Goal: Task Accomplishment & Management: Complete application form

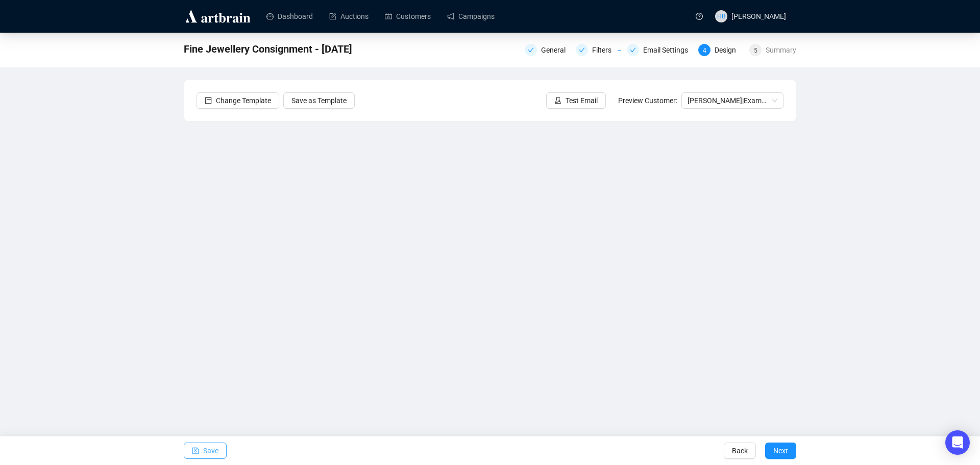
click at [211, 451] on span "Save" at bounding box center [210, 451] width 15 height 29
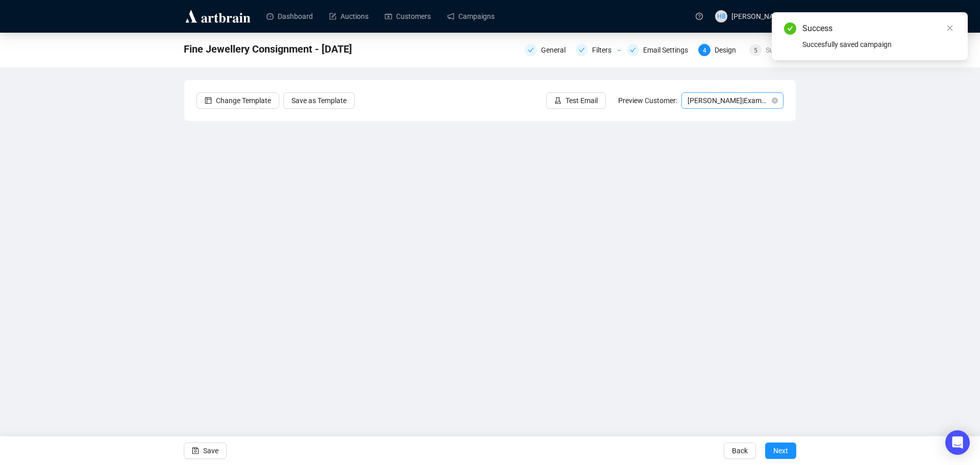
click at [716, 98] on span "[PERSON_NAME] | Example" at bounding box center [733, 100] width 90 height 15
click at [718, 121] on div "[PERSON_NAME] | Example" at bounding box center [733, 120] width 86 height 11
click at [733, 98] on input "search" at bounding box center [728, 100] width 81 height 15
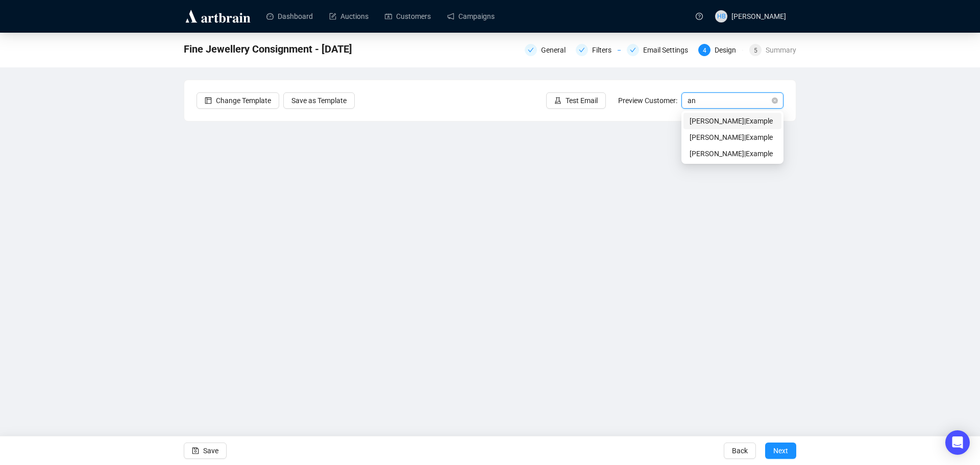
type input "[PERSON_NAME]"
click at [727, 117] on div "[PERSON_NAME] | Example" at bounding box center [733, 120] width 86 height 11
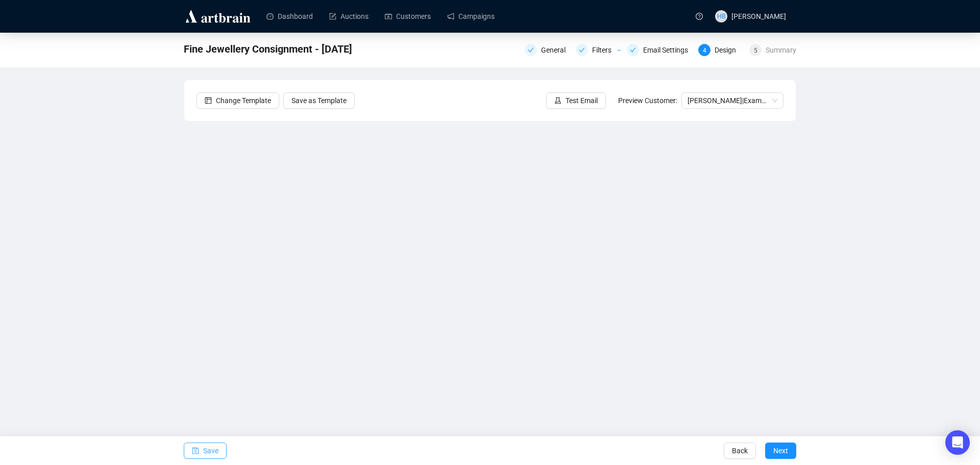
click at [218, 449] on button "Save" at bounding box center [205, 451] width 43 height 16
click at [211, 450] on span "Save" at bounding box center [210, 451] width 15 height 29
click at [219, 445] on button "Save" at bounding box center [205, 451] width 43 height 16
click at [788, 447] on button "Next" at bounding box center [780, 451] width 31 height 16
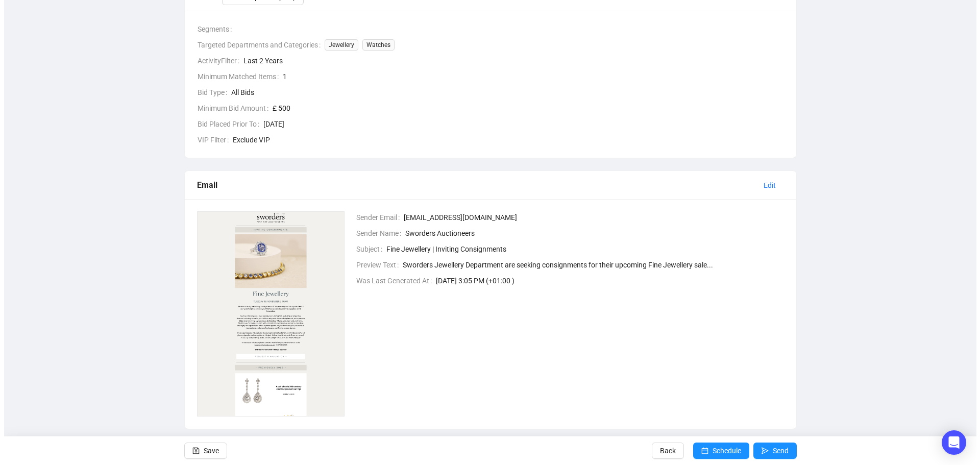
scroll to position [190, 0]
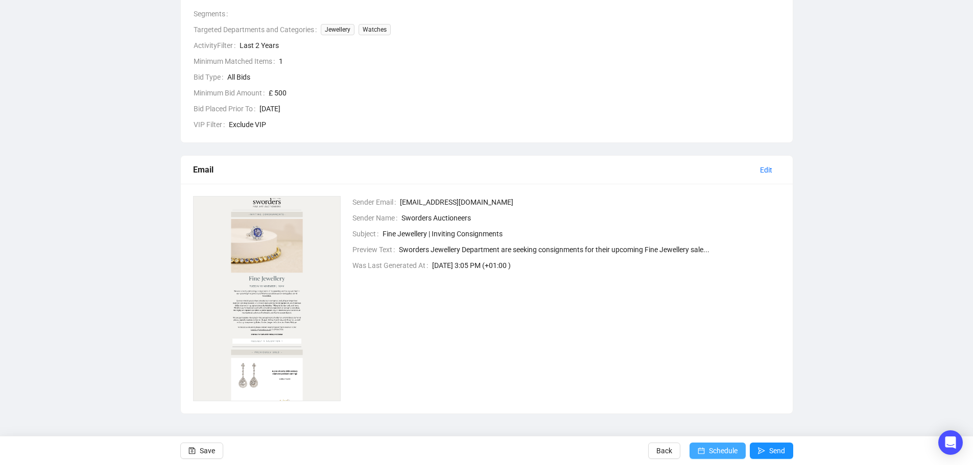
click at [709, 454] on span "Schedule" at bounding box center [723, 451] width 29 height 29
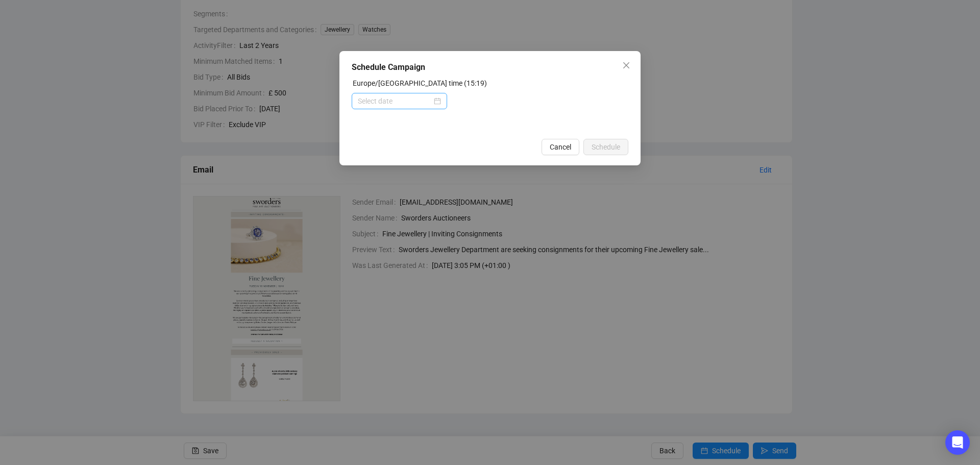
click at [438, 99] on div at bounding box center [399, 100] width 83 height 11
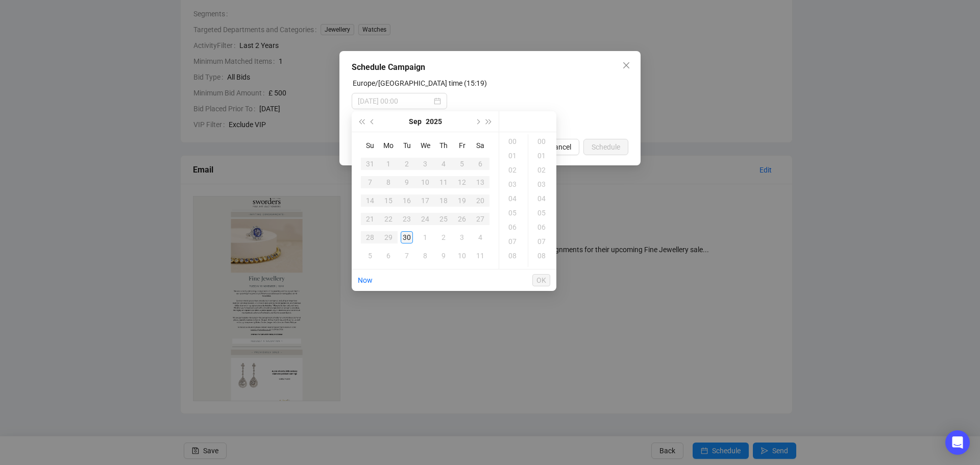
click at [406, 232] on div "30" at bounding box center [407, 237] width 12 height 12
click at [511, 170] on div "17" at bounding box center [513, 170] width 25 height 14
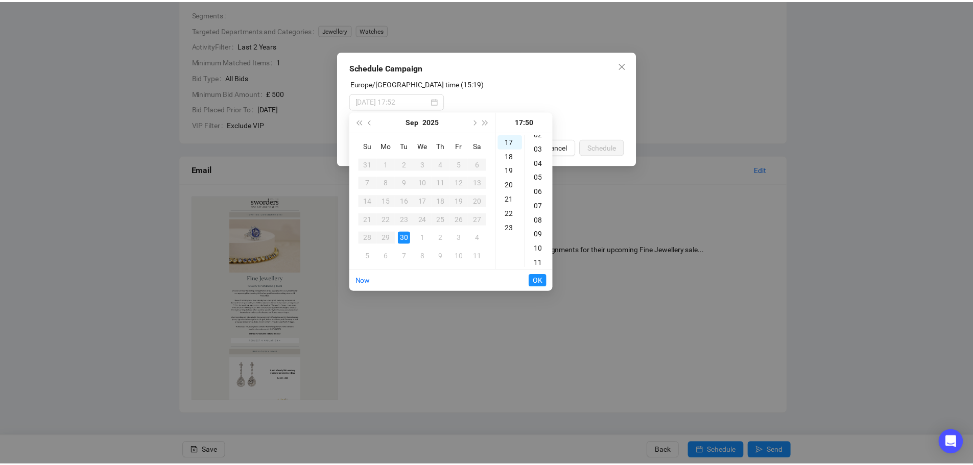
scroll to position [0, 0]
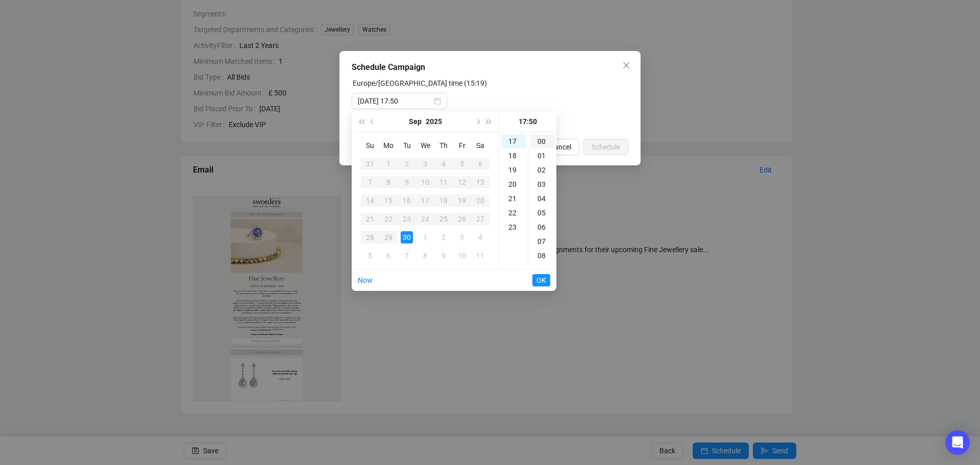
type input "[DATE] 17:00"
click at [546, 141] on div "00" at bounding box center [543, 141] width 25 height 14
click at [542, 277] on span "OK" at bounding box center [542, 280] width 10 height 19
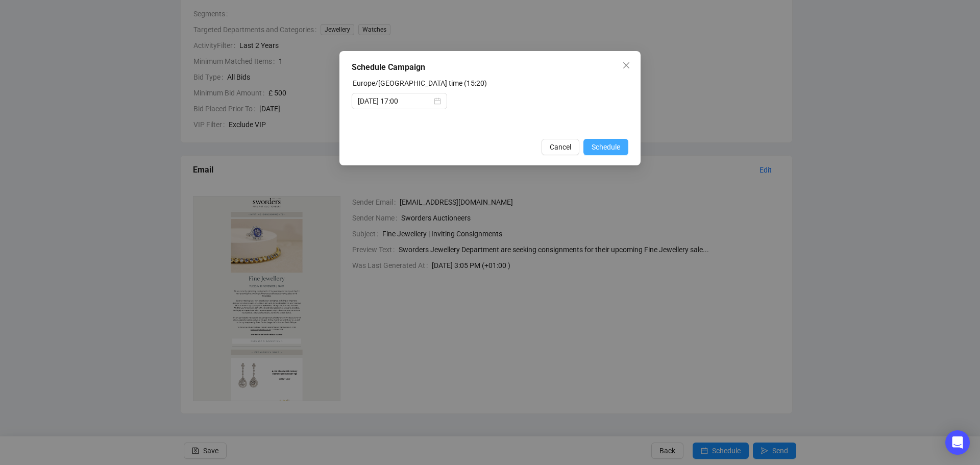
click at [606, 152] on span "Schedule" at bounding box center [606, 146] width 29 height 11
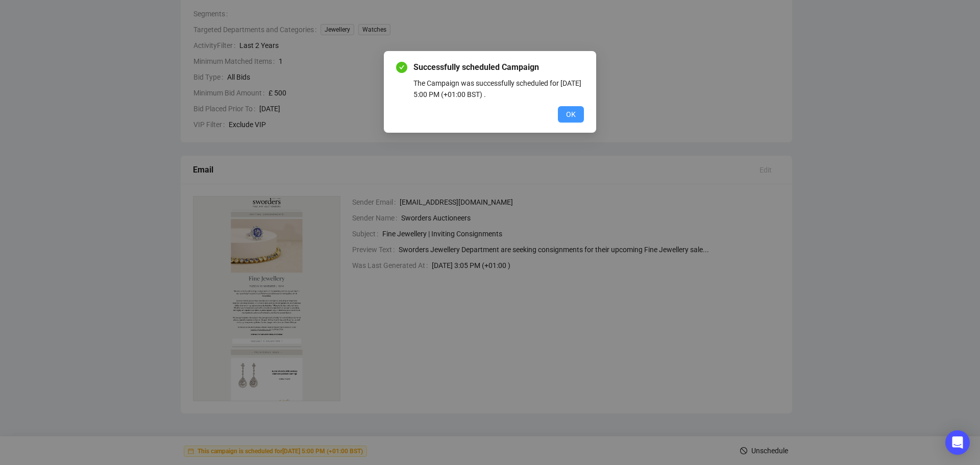
click at [562, 115] on button "OK" at bounding box center [571, 114] width 26 height 16
